Goal: Task Accomplishment & Management: Manage account settings

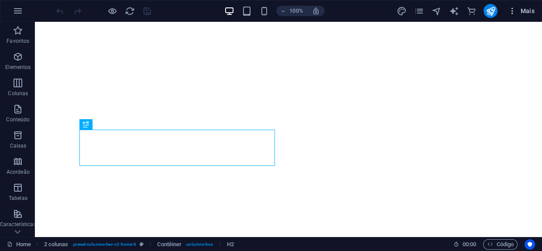
click at [515, 8] on icon "button" at bounding box center [512, 11] width 9 height 9
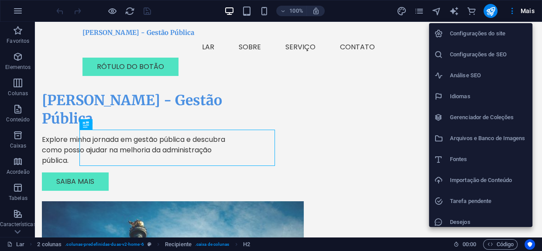
scroll to position [26, 0]
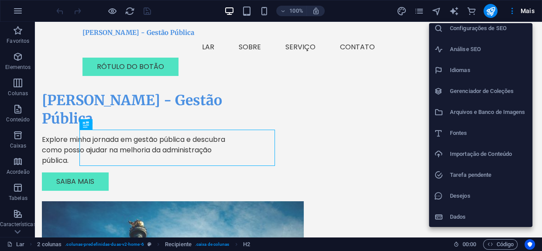
click at [514, 8] on div at bounding box center [271, 125] width 542 height 251
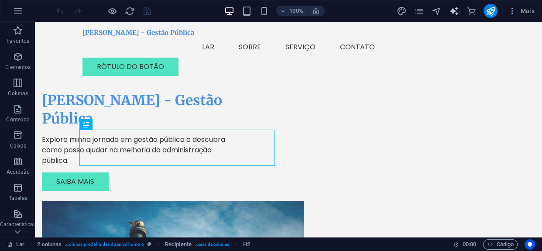
click at [453, 13] on icon "gerador_de_texto" at bounding box center [454, 11] width 10 height 10
select select "English"
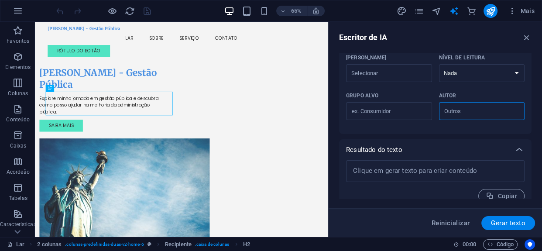
scroll to position [268, 0]
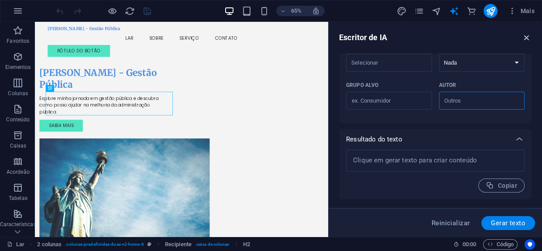
drag, startPoint x: 433, startPoint y: 7, endPoint x: 524, endPoint y: 37, distance: 95.2
click at [524, 37] on icon "button" at bounding box center [527, 38] width 10 height 10
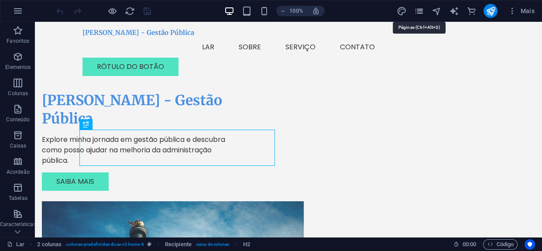
click at [421, 10] on icon "páginas" at bounding box center [419, 11] width 10 height 10
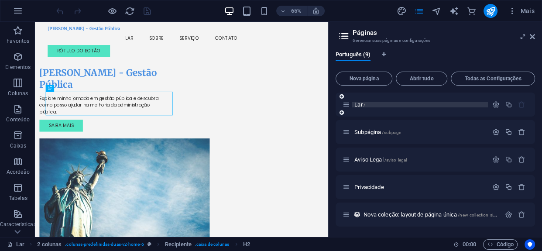
click at [370, 104] on p "Lar /" at bounding box center [419, 105] width 131 height 6
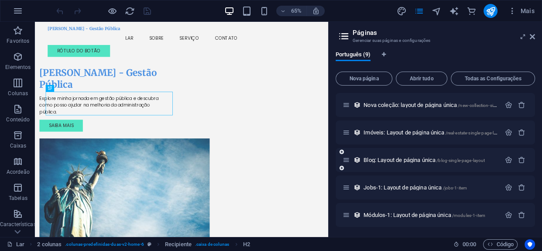
scroll to position [0, 0]
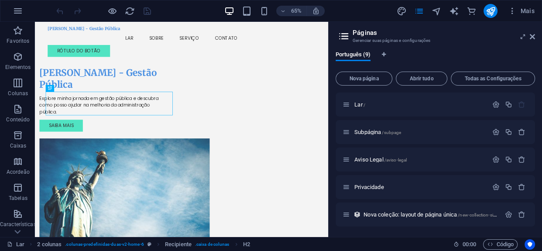
drag, startPoint x: 436, startPoint y: 5, endPoint x: 416, endPoint y: 17, distance: 23.5
click at [533, 37] on icon at bounding box center [532, 36] width 5 height 7
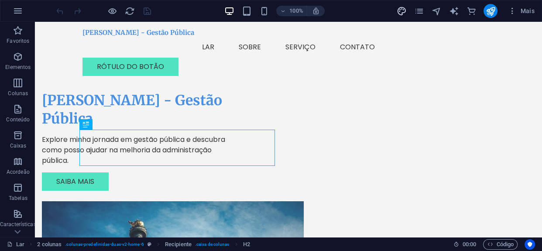
click at [403, 9] on icon "projeto" at bounding box center [401, 11] width 10 height 10
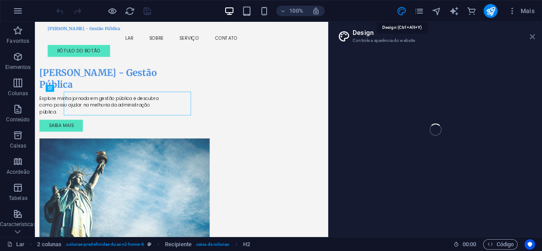
click at [532, 35] on icon at bounding box center [532, 36] width 5 height 7
click at [486, 36] on div "[PERSON_NAME] - Gestão Pública Menu Lar Sobre Serviço Contato Rótulo do botão" at bounding box center [260, 52] width 451 height 61
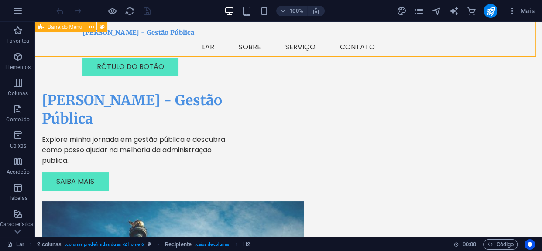
click at [210, 37] on nav "Lar Sobre Serviço Contato" at bounding box center [289, 47] width 412 height 21
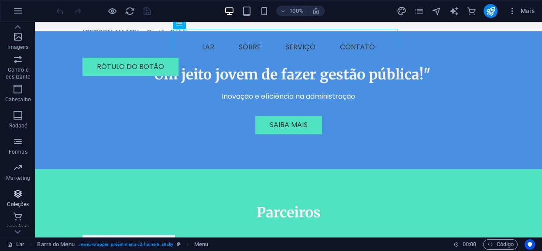
scroll to position [1270, 0]
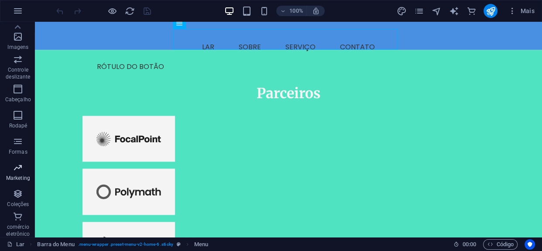
click at [18, 176] on font "Marketing" at bounding box center [18, 178] width 24 height 6
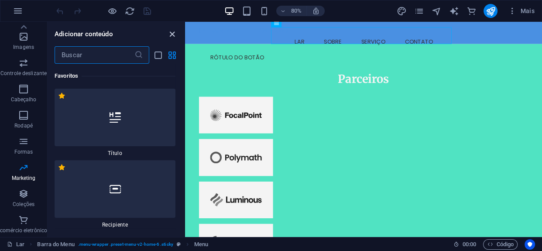
click at [176, 31] on icon "close panel" at bounding box center [172, 34] width 10 height 10
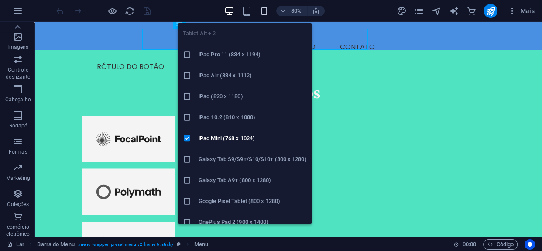
click at [262, 8] on icon "button" at bounding box center [264, 11] width 10 height 10
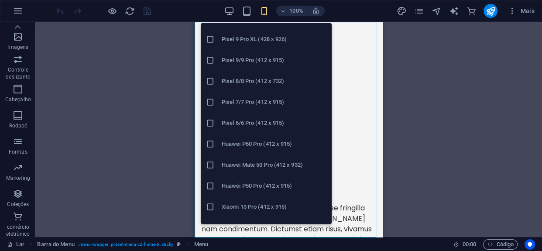
scroll to position [212, 0]
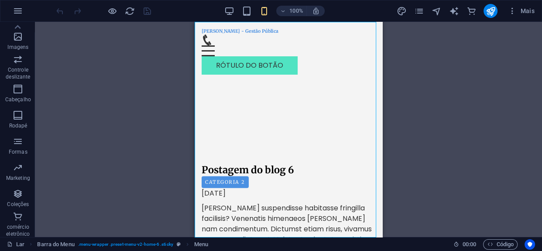
click at [458, 92] on div "Arraste aqui para substituir o conteúdo existente. Pressione “Ctrl” se quiser c…" at bounding box center [288, 129] width 507 height 215
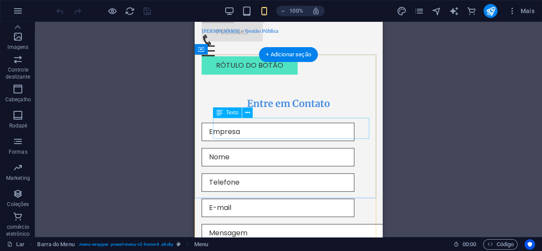
scroll to position [3764, 0]
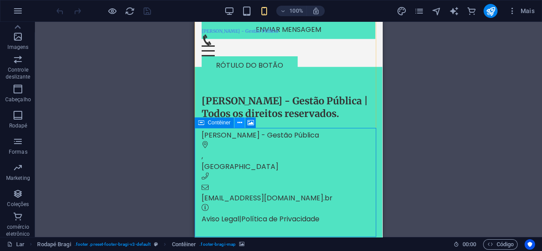
click at [243, 121] on button at bounding box center [239, 122] width 10 height 10
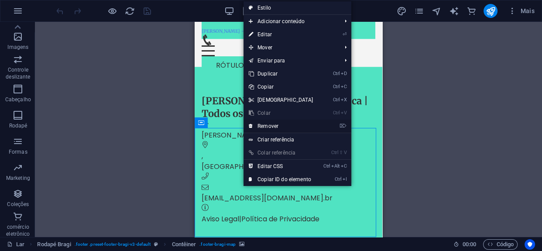
click at [263, 122] on link "⌦ Remover" at bounding box center [281, 126] width 75 height 13
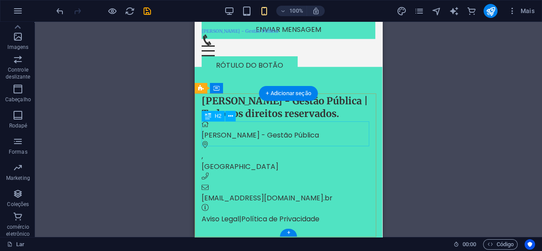
scroll to position [3655, 0]
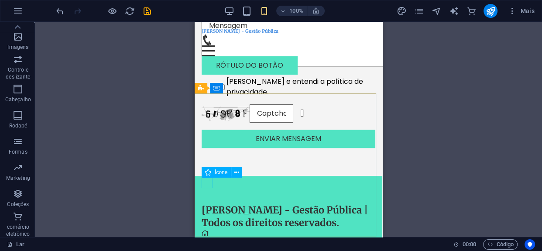
click at [203, 177] on div "Ícone" at bounding box center [216, 172] width 29 height 10
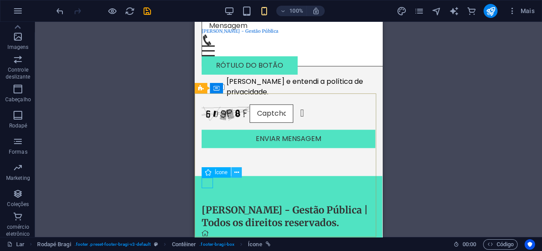
click at [239, 172] on button at bounding box center [236, 172] width 10 height 10
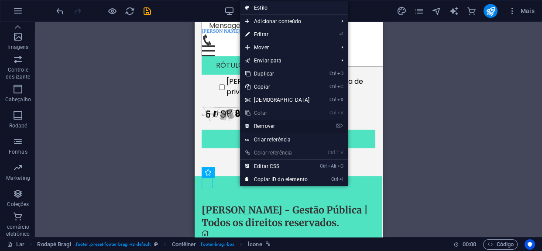
click at [255, 127] on link "⌦ Remover" at bounding box center [277, 126] width 75 height 13
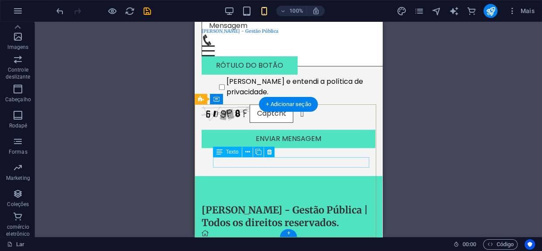
scroll to position [3644, 0]
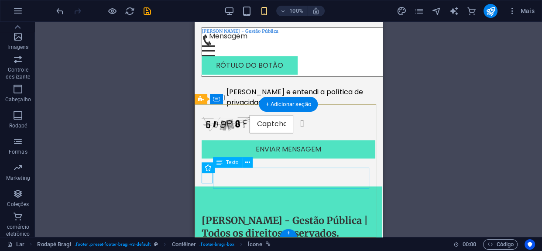
drag, startPoint x: 217, startPoint y: 174, endPoint x: 417, endPoint y: 195, distance: 201.5
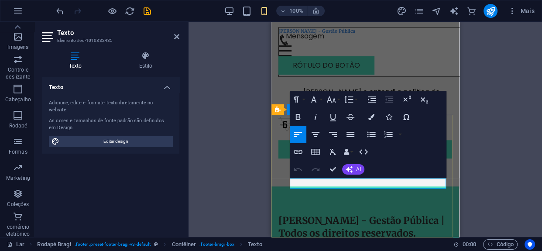
scroll to position [3634, 0]
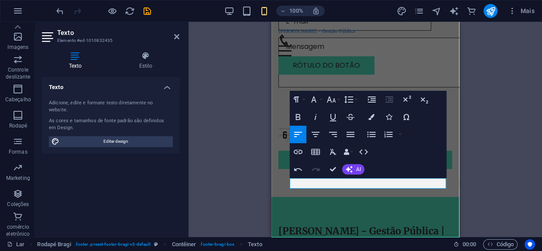
click at [480, 83] on div "H2 2 colunas Recipiente Barra do Menu Botão Logotipo Menu Espaçador Botão Espaç…" at bounding box center [366, 129] width 354 height 215
click at [477, 85] on div "H2 2 colunas Recipiente Barra do Menu Botão Logotipo Menu Espaçador Botão Espaç…" at bounding box center [366, 129] width 354 height 215
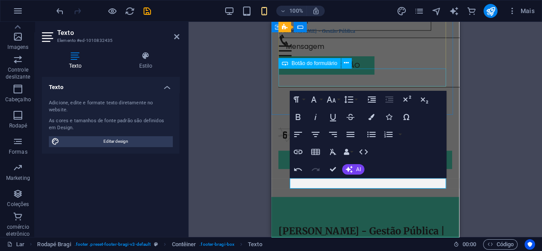
click at [417, 151] on div "Enviar Mensagem" at bounding box center [365, 160] width 174 height 18
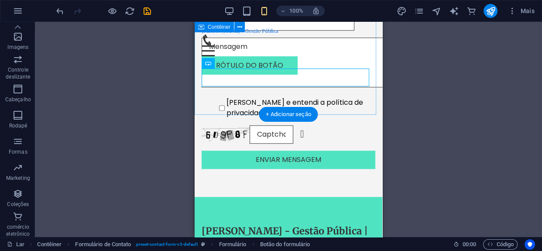
drag, startPoint x: 246, startPoint y: 100, endPoint x: 510, endPoint y: 113, distance: 264.4
click at [246, 100] on div "Entre em Contato [PERSON_NAME] e entendi a política de privacidade. Ilegível? C…" at bounding box center [289, 40] width 188 height 314
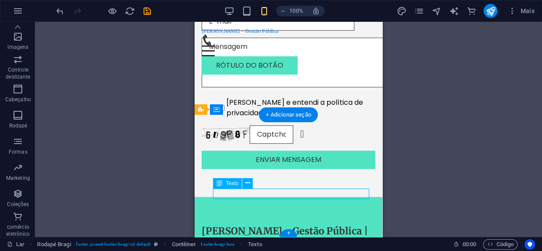
click at [234, 179] on div "Texto" at bounding box center [227, 183] width 29 height 10
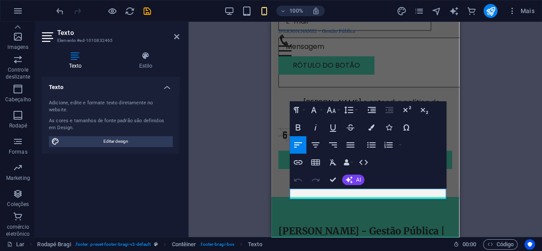
click at [486, 141] on div "H2 2 colunas Recipiente Barra do Menu Botão Logotipo Menu Espaçador Botão Espaç…" at bounding box center [366, 129] width 354 height 215
click at [282, 103] on div "Entre em Contato [PERSON_NAME] e entendi a política de privacidade. Ilegível? C…" at bounding box center [366, 40] width 188 height 314
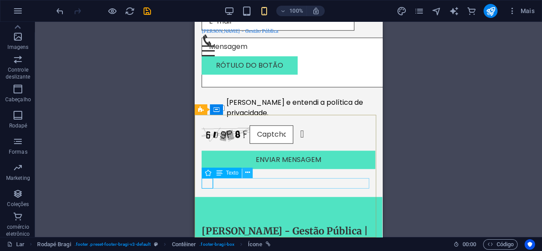
click at [246, 172] on icon at bounding box center [247, 172] width 5 height 9
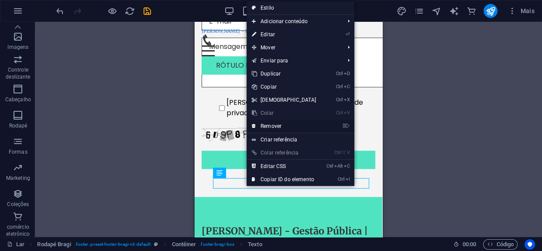
drag, startPoint x: 272, startPoint y: 128, endPoint x: 72, endPoint y: 111, distance: 201.0
click at [272, 128] on link "⌦ Remover" at bounding box center [284, 126] width 75 height 13
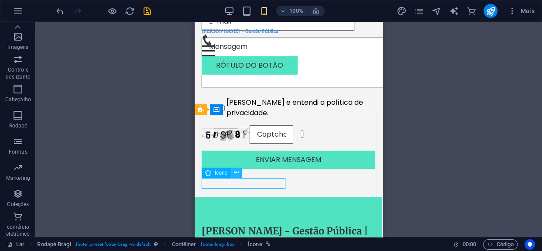
click at [237, 169] on icon at bounding box center [236, 172] width 5 height 9
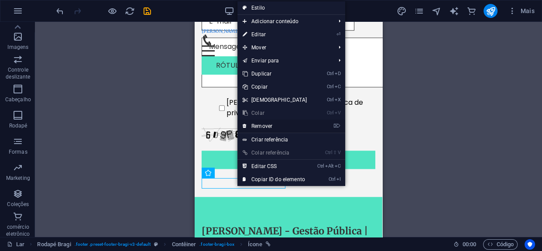
click at [265, 127] on link "⌦ Remover" at bounding box center [274, 126] width 75 height 13
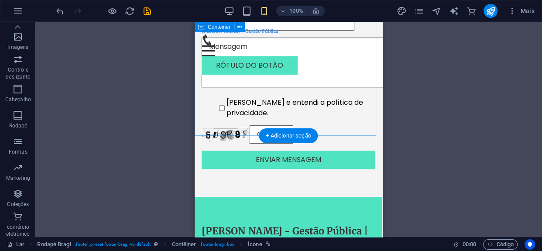
scroll to position [3613, 0]
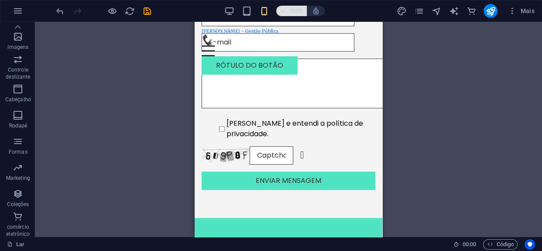
click at [282, 8] on icon "button" at bounding box center [283, 11] width 6 height 6
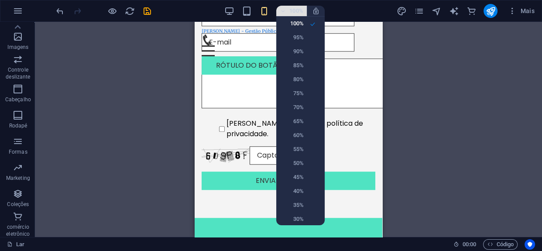
click at [282, 8] on div at bounding box center [271, 125] width 542 height 251
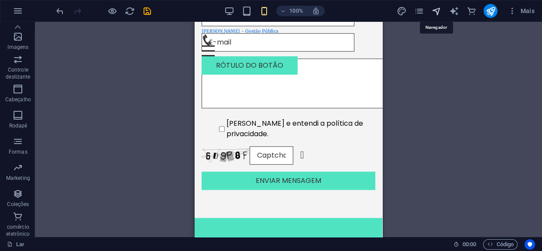
click at [433, 9] on icon "navegador" at bounding box center [436, 11] width 10 height 10
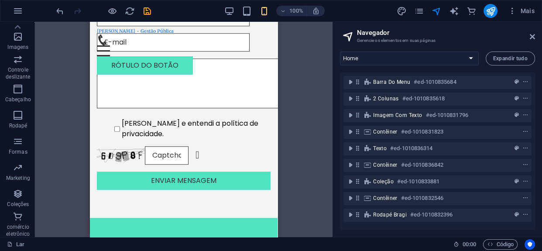
click at [524, 39] on header "Navegador Gerencie os elementos em suas páginas" at bounding box center [438, 33] width 193 height 23
click at [526, 35] on h2 "Navegador" at bounding box center [446, 33] width 178 height 8
click at [528, 36] on h2 "Navegador" at bounding box center [446, 33] width 178 height 8
click at [531, 37] on icon at bounding box center [532, 36] width 5 height 7
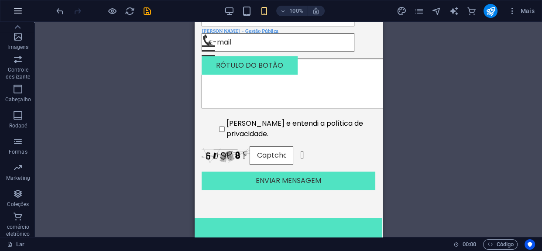
click at [21, 13] on icon "button" at bounding box center [18, 11] width 10 height 10
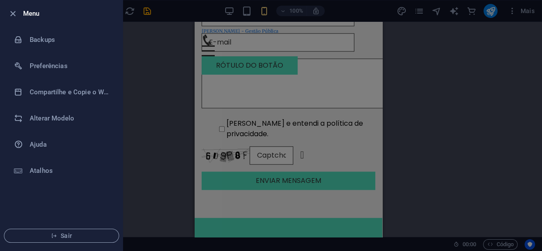
click at [20, 16] on div at bounding box center [15, 13] width 16 height 10
click at [20, 13] on div at bounding box center [15, 13] width 16 height 10
click at [11, 10] on icon "button" at bounding box center [13, 14] width 10 height 10
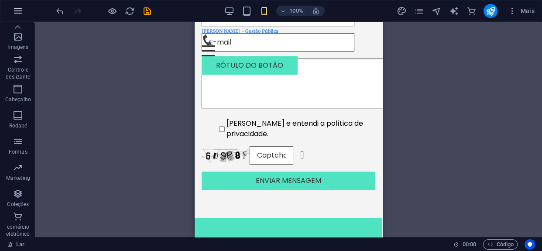
click at [21, 6] on icon "button" at bounding box center [18, 11] width 10 height 10
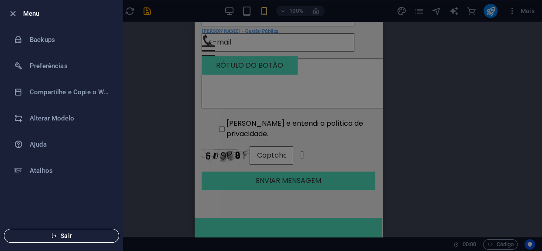
click at [41, 240] on button "Sair" at bounding box center [61, 236] width 115 height 14
